Goal: Task Accomplishment & Management: Manage account settings

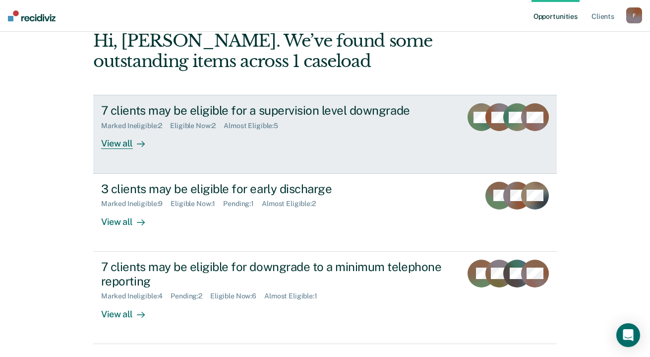
scroll to position [99, 0]
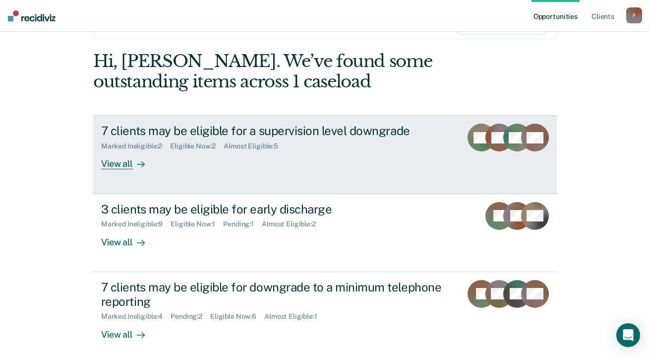
click at [166, 138] on div "7 clients may be eligible for a supervision level downgrade" at bounding box center [275, 130] width 348 height 14
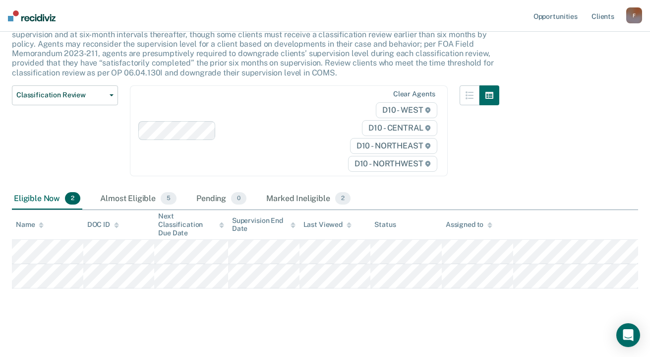
scroll to position [190, 0]
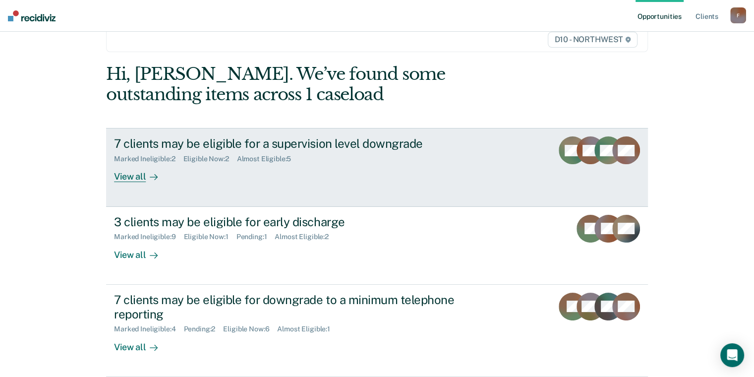
scroll to position [200, 0]
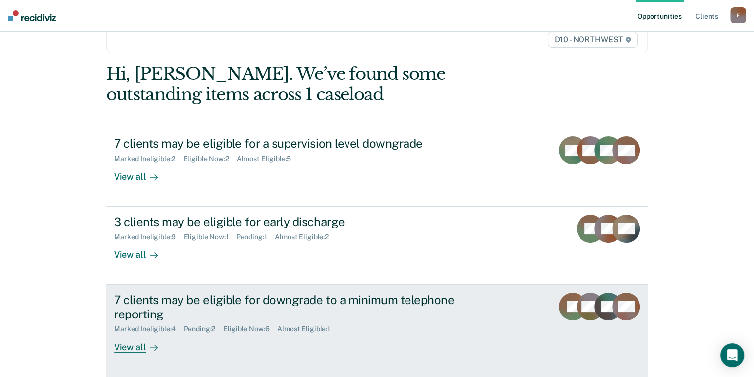
click at [149, 342] on div "View all" at bounding box center [142, 342] width 56 height 19
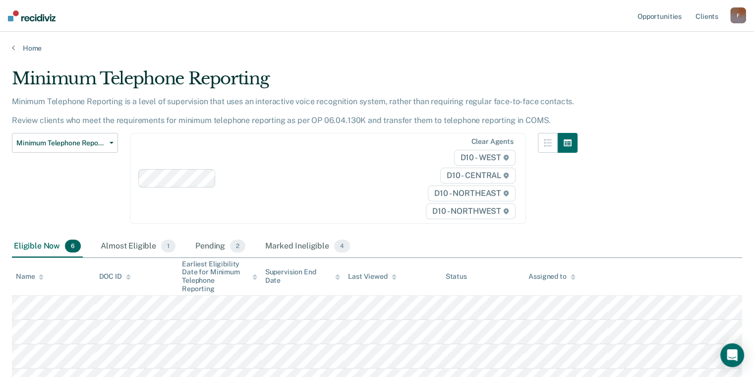
scroll to position [248, 0]
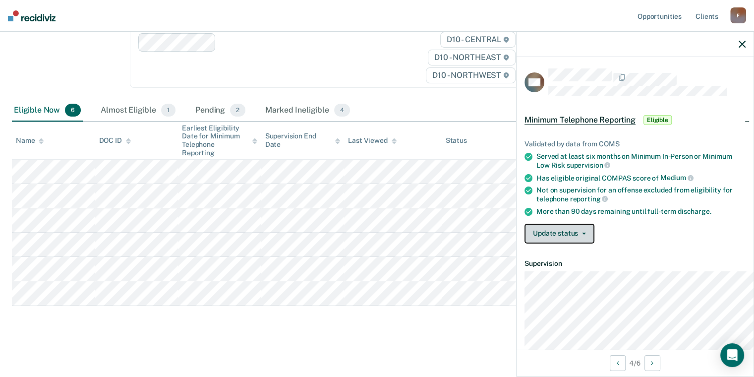
click at [525, 243] on button "Update status" at bounding box center [560, 234] width 70 height 20
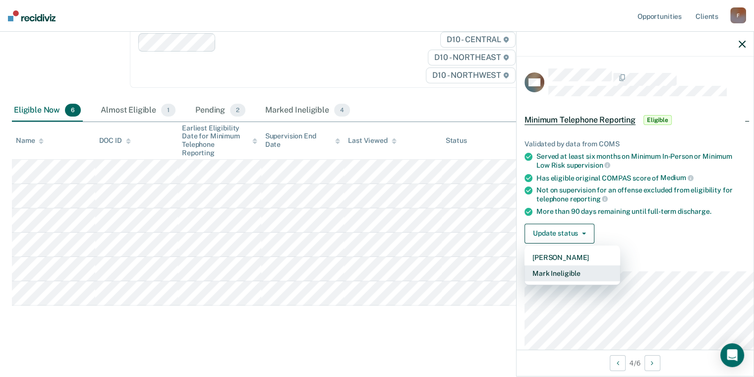
click at [525, 281] on button "Mark Ineligible" at bounding box center [573, 273] width 96 height 16
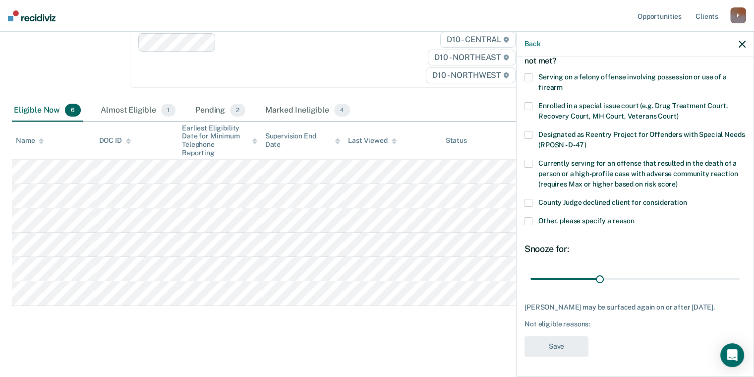
scroll to position [141, 0]
click at [525, 217] on span at bounding box center [529, 221] width 8 height 8
click at [635, 217] on input "Other, please specify a reason" at bounding box center [635, 217] width 0 height 0
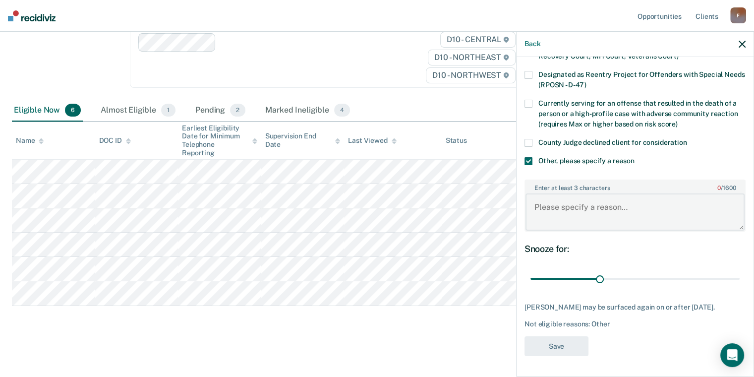
click at [539, 230] on textarea "Enter at least 3 characters 0 / 1600" at bounding box center [635, 211] width 219 height 37
type textarea "Discharged"
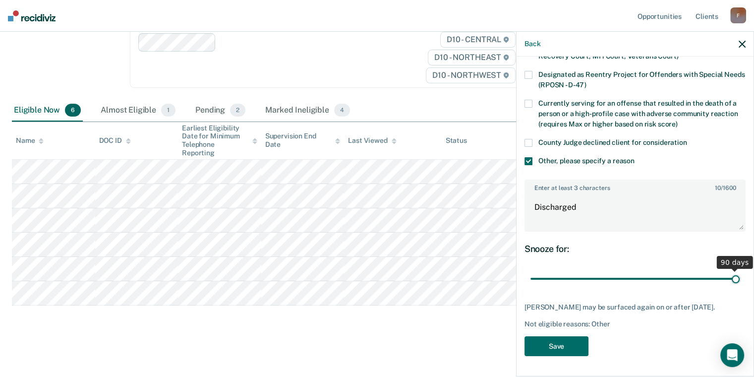
drag, startPoint x: 565, startPoint y: 328, endPoint x: 761, endPoint y: 306, distance: 197.1
type input "90"
click at [740, 287] on input "range" at bounding box center [635, 278] width 209 height 17
click at [525, 336] on button "Save" at bounding box center [557, 346] width 64 height 20
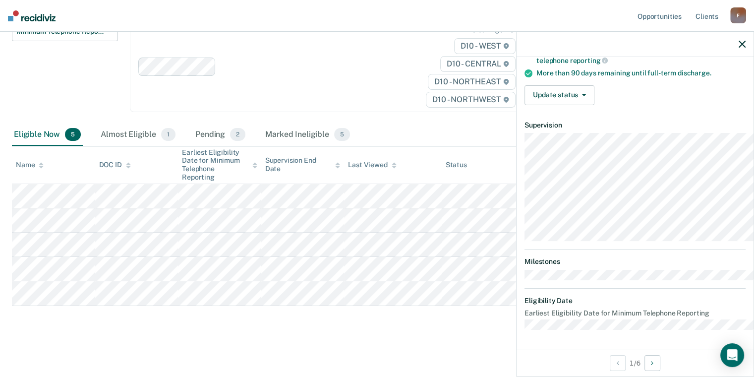
scroll to position [0, 0]
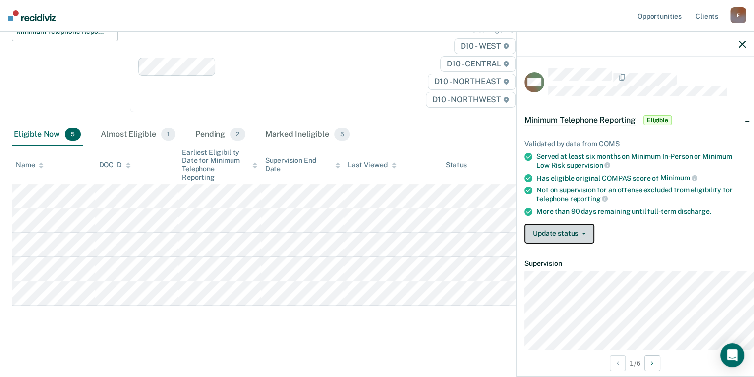
click at [525, 243] on button "Update status" at bounding box center [560, 234] width 70 height 20
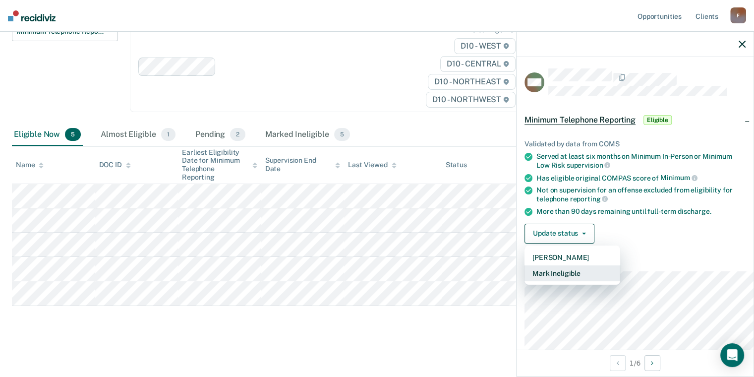
click at [525, 281] on button "Mark Ineligible" at bounding box center [573, 273] width 96 height 16
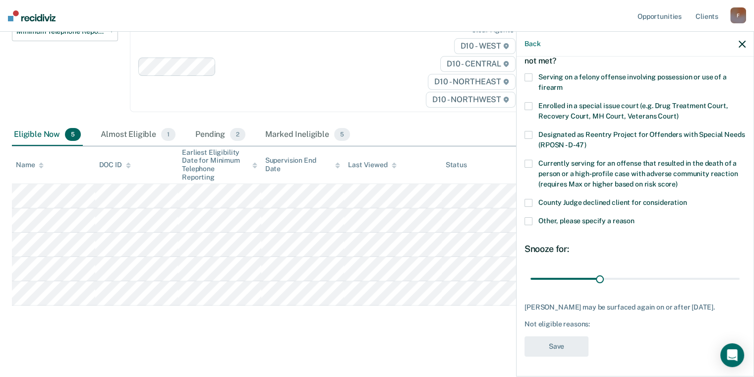
scroll to position [149, 0]
click at [525, 217] on span at bounding box center [529, 221] width 8 height 8
click at [635, 217] on input "Other, please specify a reason" at bounding box center [635, 217] width 0 height 0
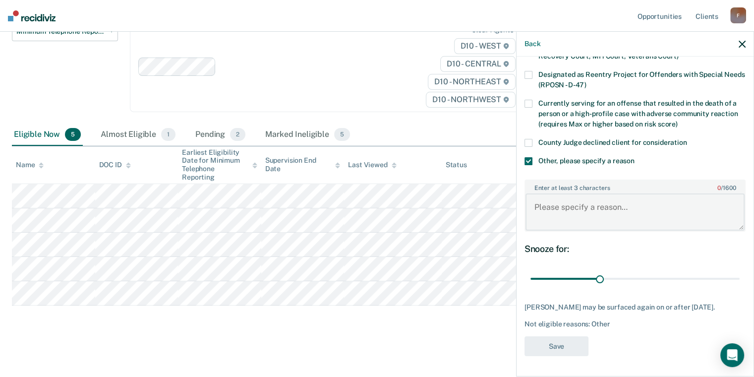
click at [526, 230] on textarea "Enter at least 3 characters 0 / 1600" at bounding box center [635, 211] width 219 height 37
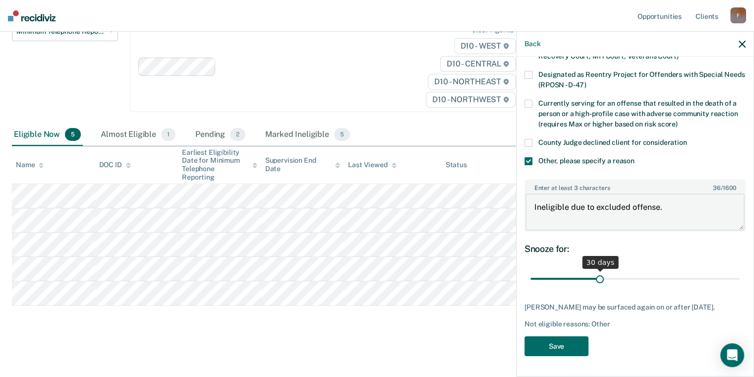
type textarea "Ineligible due to excluded offense."
drag, startPoint x: 560, startPoint y: 325, endPoint x: 758, endPoint y: 330, distance: 197.9
type input "90"
click at [740, 287] on input "range" at bounding box center [635, 278] width 209 height 17
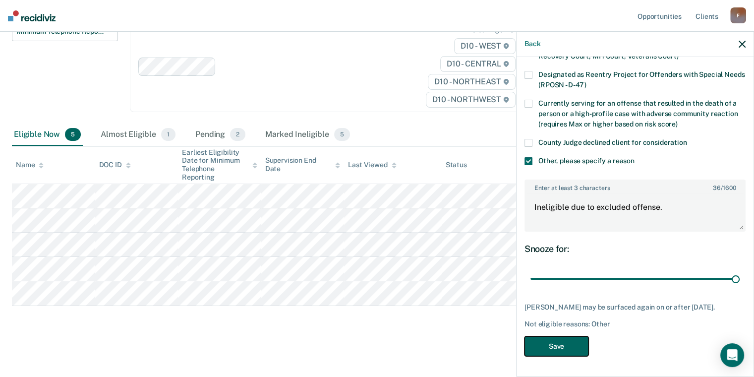
click at [525, 336] on button "Save" at bounding box center [557, 346] width 64 height 20
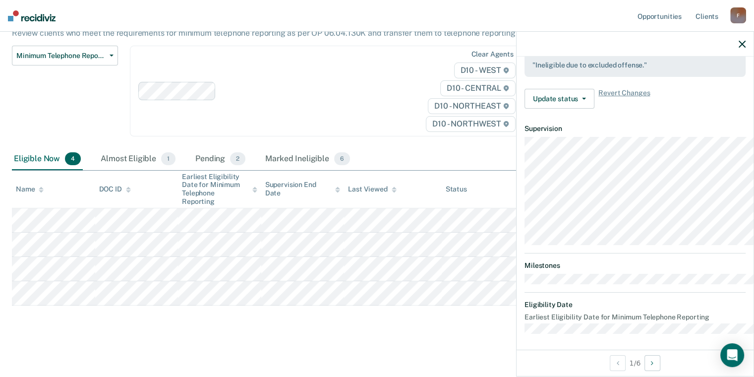
scroll to position [322, 0]
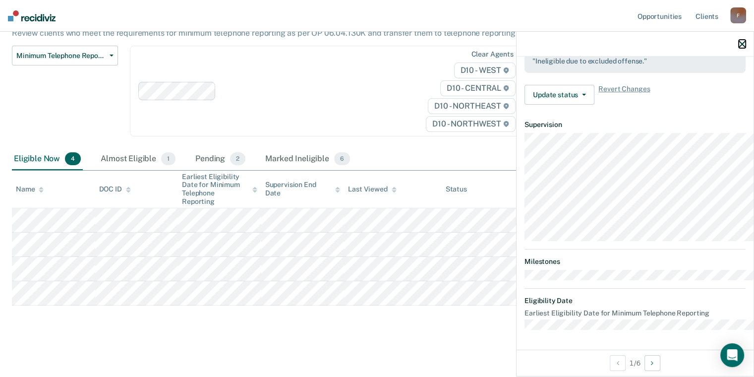
click at [741, 48] on button "button" at bounding box center [742, 44] width 7 height 8
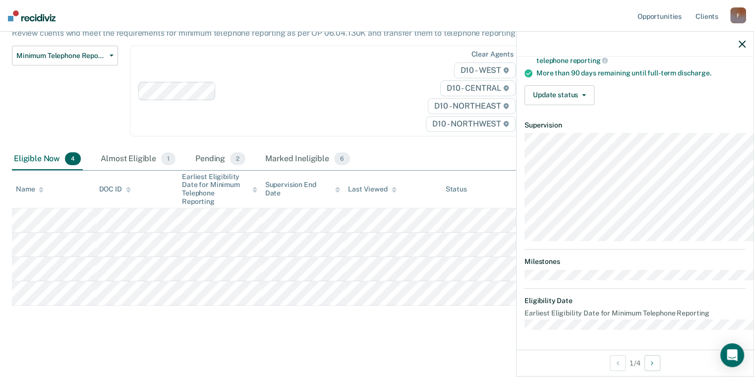
scroll to position [99, 0]
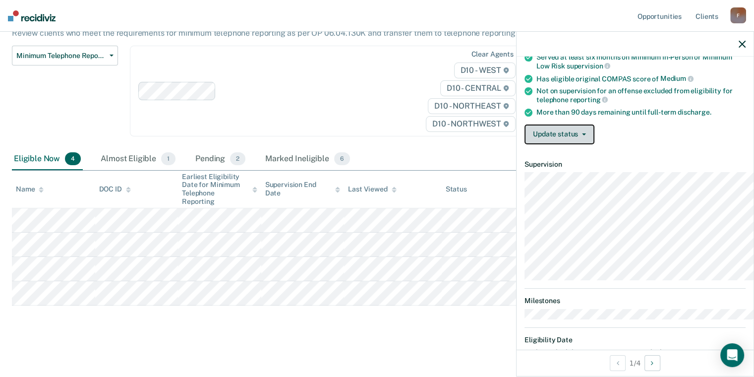
click at [525, 144] on button "Update status" at bounding box center [560, 134] width 70 height 20
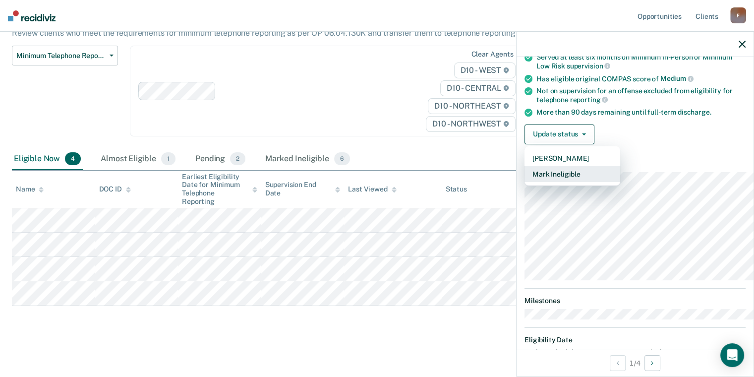
click at [525, 182] on button "Mark Ineligible" at bounding box center [573, 174] width 96 height 16
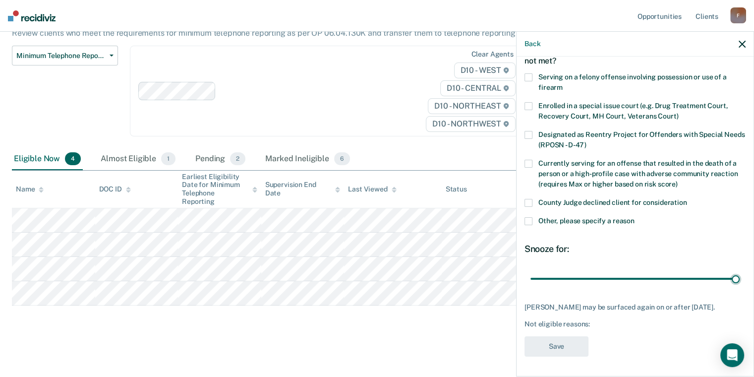
drag, startPoint x: 560, startPoint y: 304, endPoint x: 703, endPoint y: 238, distance: 157.7
type input "90"
click at [740, 278] on input "range" at bounding box center [635, 278] width 209 height 17
click at [525, 217] on span at bounding box center [529, 221] width 8 height 8
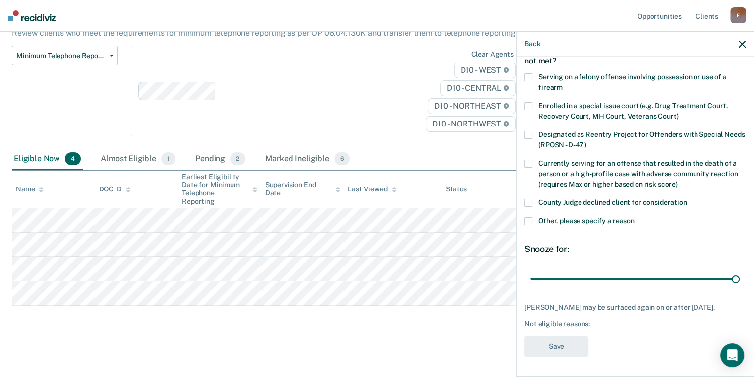
click at [635, 217] on input "Other, please specify a reason" at bounding box center [635, 217] width 0 height 0
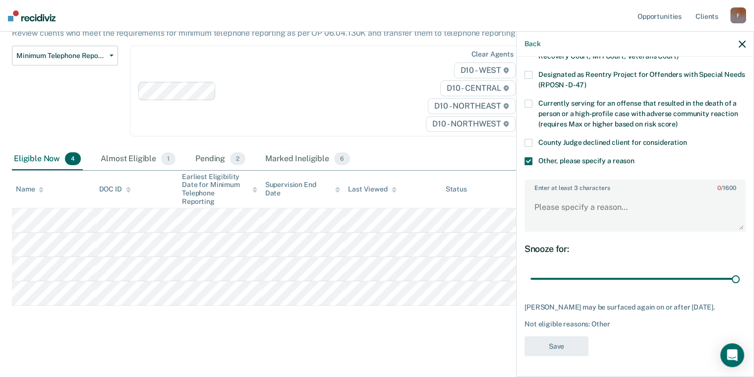
drag, startPoint x: 522, startPoint y: 285, endPoint x: 541, endPoint y: 290, distance: 20.3
click at [525, 254] on div "Snooze for:" at bounding box center [635, 248] width 221 height 11
click at [549, 254] on div "Snooze for:" at bounding box center [635, 248] width 221 height 11
click at [526, 230] on textarea "Enter at least 3 characters 0 / 1600" at bounding box center [635, 211] width 219 height 37
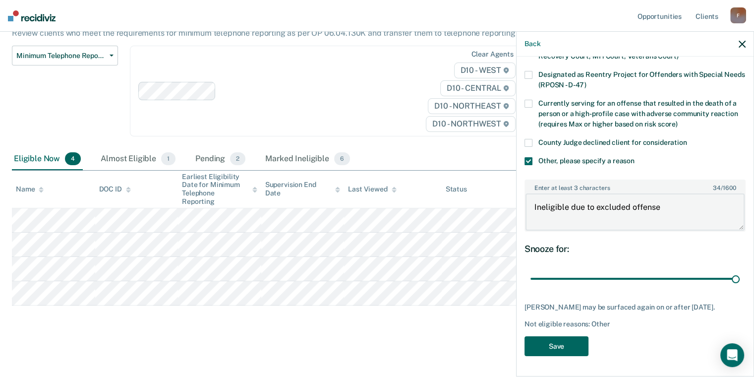
type textarea "Ineligible due to excluded offense"
click at [525, 343] on button "Save" at bounding box center [557, 346] width 64 height 20
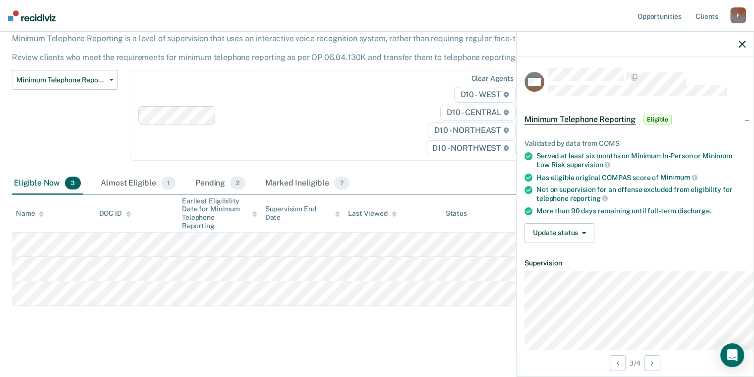
scroll to position [0, 0]
